Goal: Task Accomplishment & Management: Manage account settings

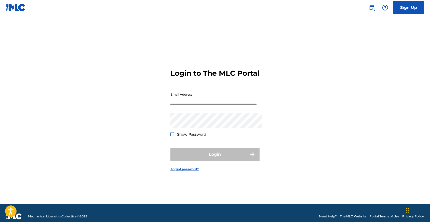
type input "[EMAIL_ADDRESS][DOMAIN_NAME]"
click at [215, 157] on button "Login" at bounding box center [214, 154] width 89 height 13
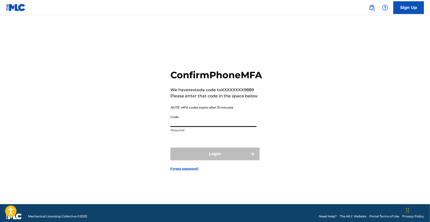
click at [218, 127] on input "Code" at bounding box center [213, 119] width 86 height 15
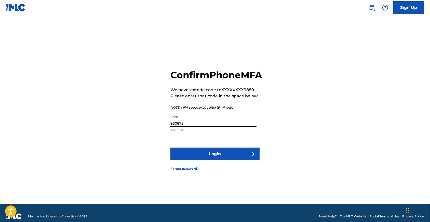
type input "950875"
click at [215, 160] on button "Login" at bounding box center [214, 154] width 89 height 13
